Goal: Transaction & Acquisition: Book appointment/travel/reservation

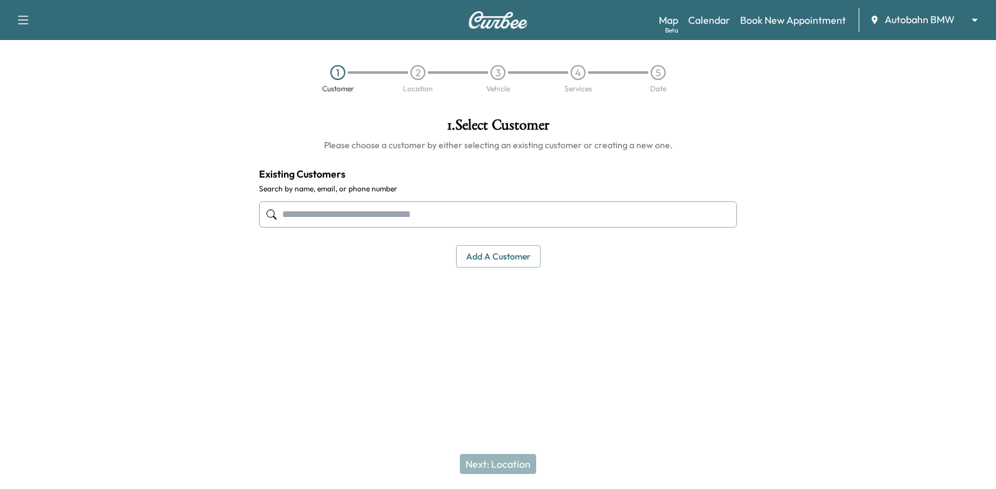
click at [617, 204] on input "text" at bounding box center [498, 214] width 478 height 26
click at [710, 17] on link "Calendar" at bounding box center [709, 20] width 42 height 15
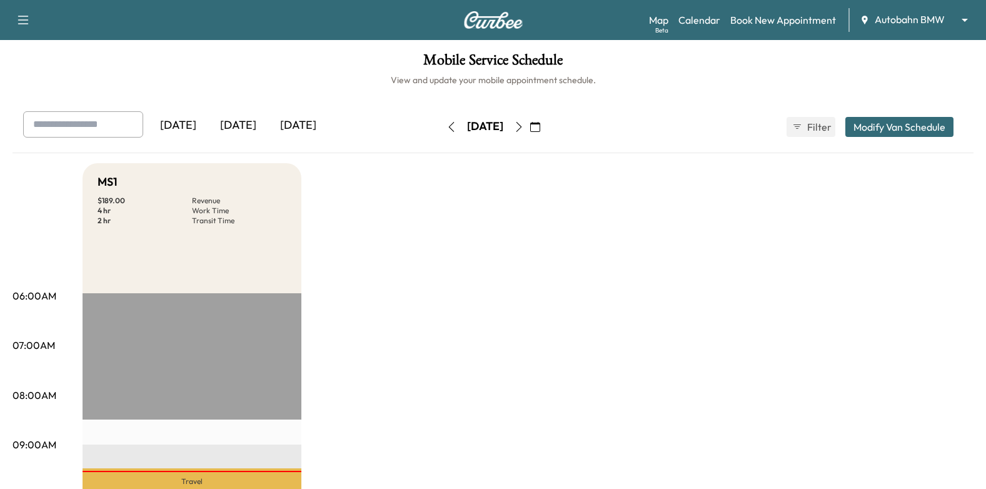
click at [540, 123] on icon "button" at bounding box center [535, 127] width 10 height 10
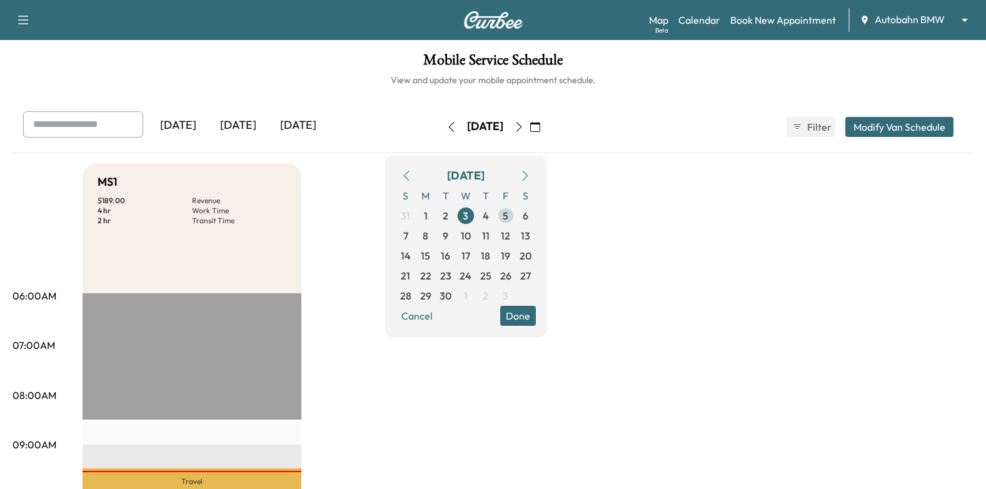
click at [516, 218] on span "5" at bounding box center [506, 216] width 20 height 20
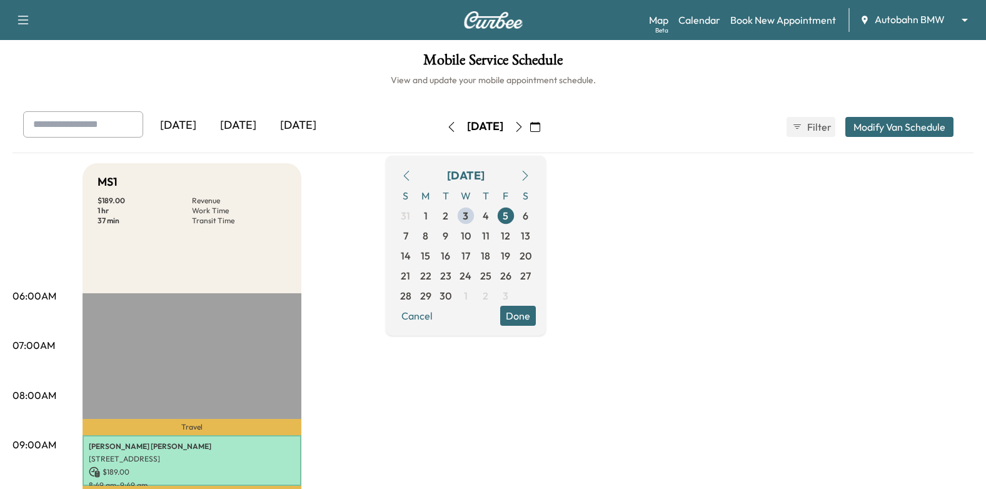
click at [536, 312] on button "Done" at bounding box center [518, 316] width 36 height 20
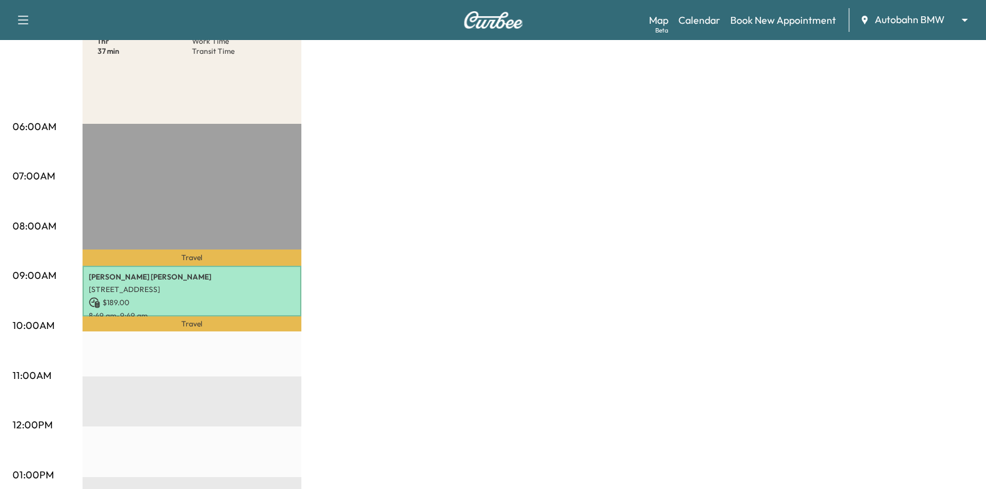
scroll to position [62, 0]
